Goal: Find specific page/section: Find specific page/section

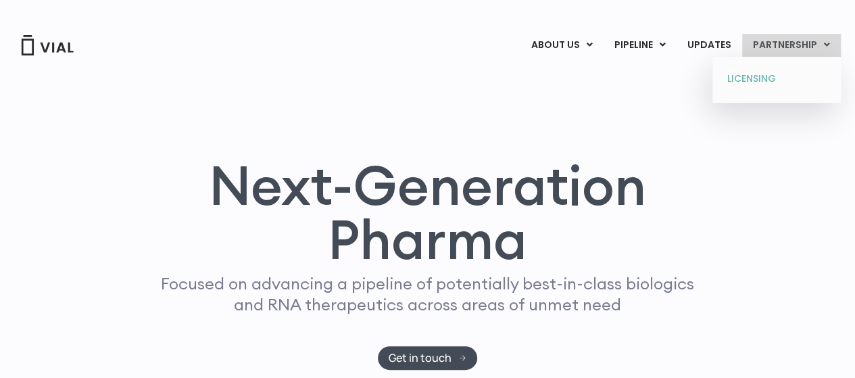
click at [759, 74] on link "LICENSING" at bounding box center [776, 79] width 118 height 22
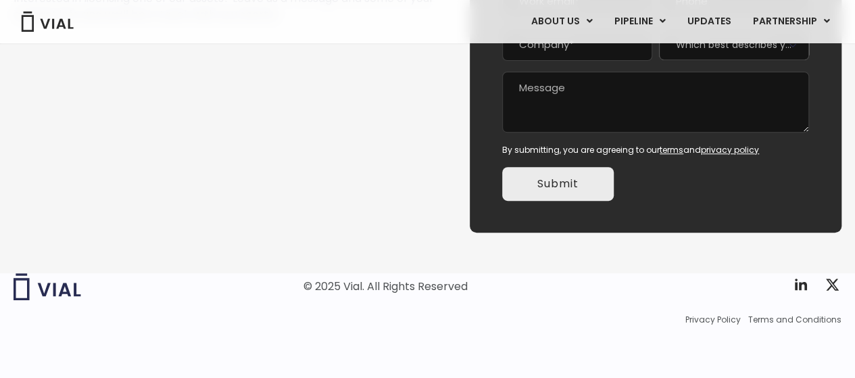
scroll to position [34, 0]
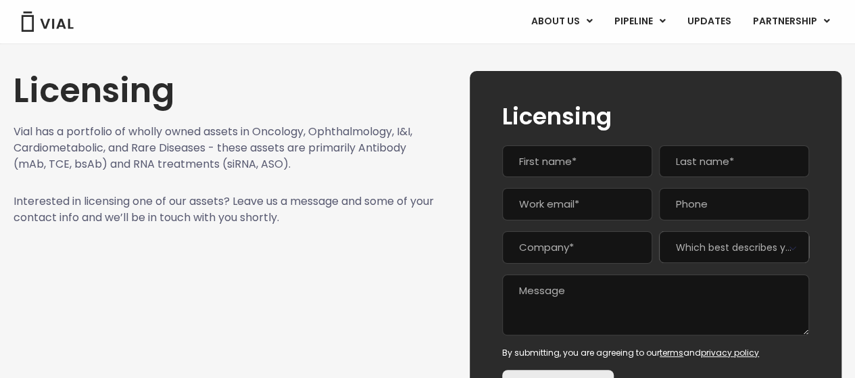
click at [567, 160] on input "First" at bounding box center [577, 161] width 150 height 32
